Goal: Use online tool/utility

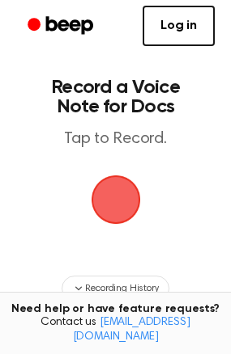
click at [111, 192] on span "button" at bounding box center [115, 200] width 91 height 91
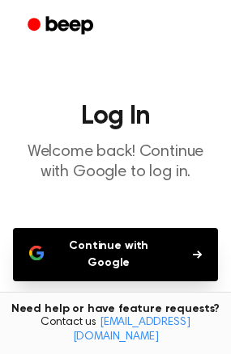
scroll to position [142, 0]
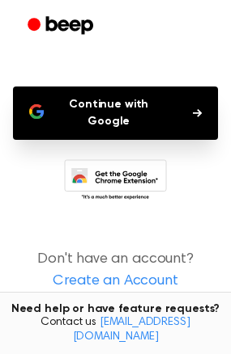
click at [125, 102] on button "Continue with Google" at bounding box center [115, 113] width 205 height 53
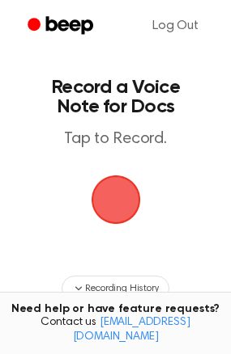
click at [109, 195] on span "button" at bounding box center [114, 199] width 89 height 89
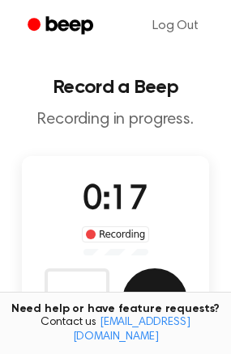
click at [142, 284] on button "Save" at bounding box center [154, 301] width 65 height 65
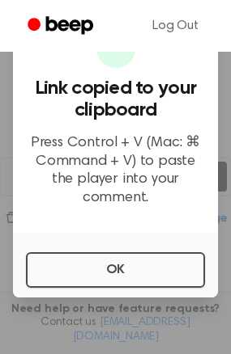
scroll to position [108, 0]
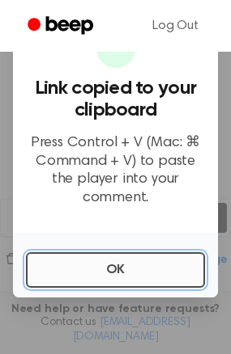
click at [87, 272] on button "OK" at bounding box center [115, 270] width 179 height 36
